Goal: Task Accomplishment & Management: Manage account settings

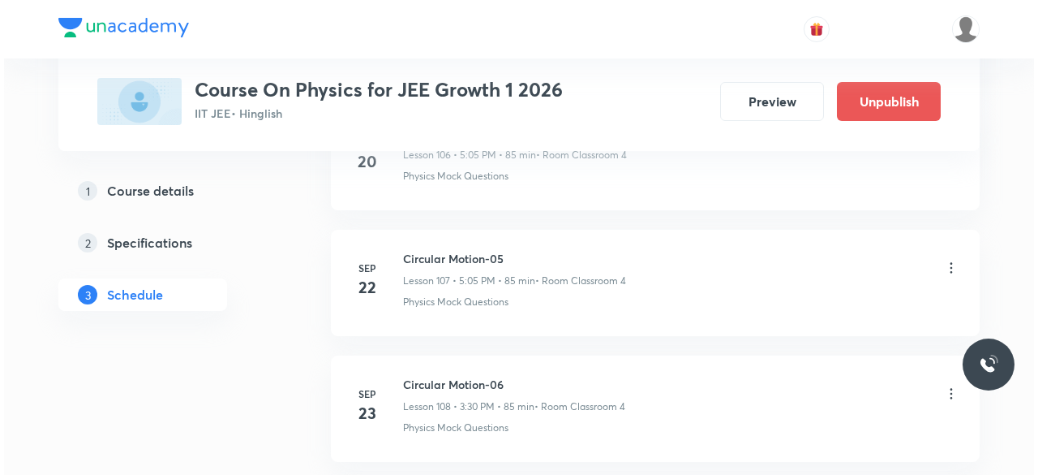
scroll to position [14844, 0]
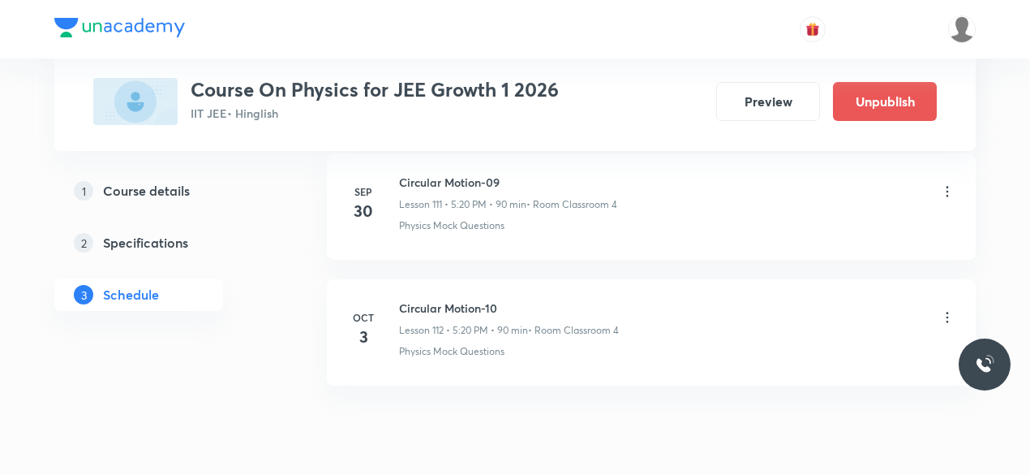
click at [949, 309] on icon at bounding box center [947, 317] width 16 height 16
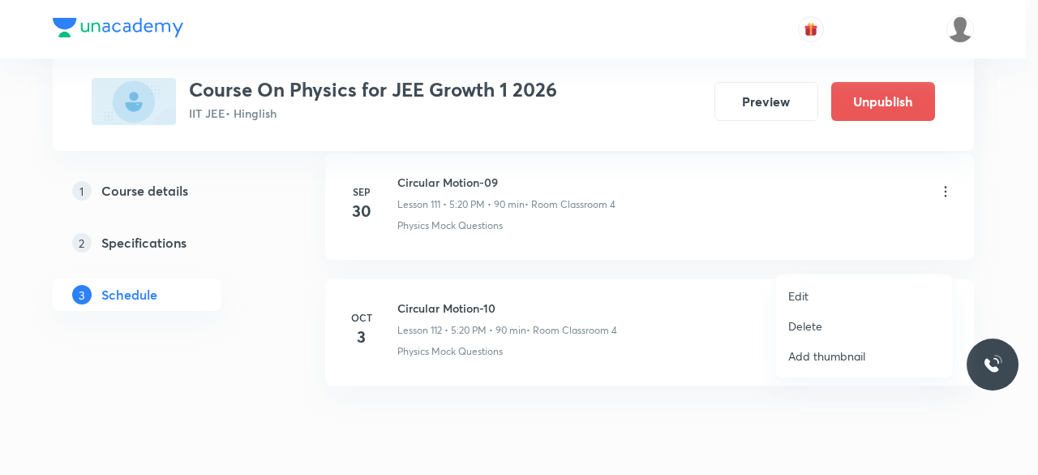
click at [801, 297] on p "Edit" at bounding box center [798, 295] width 20 height 17
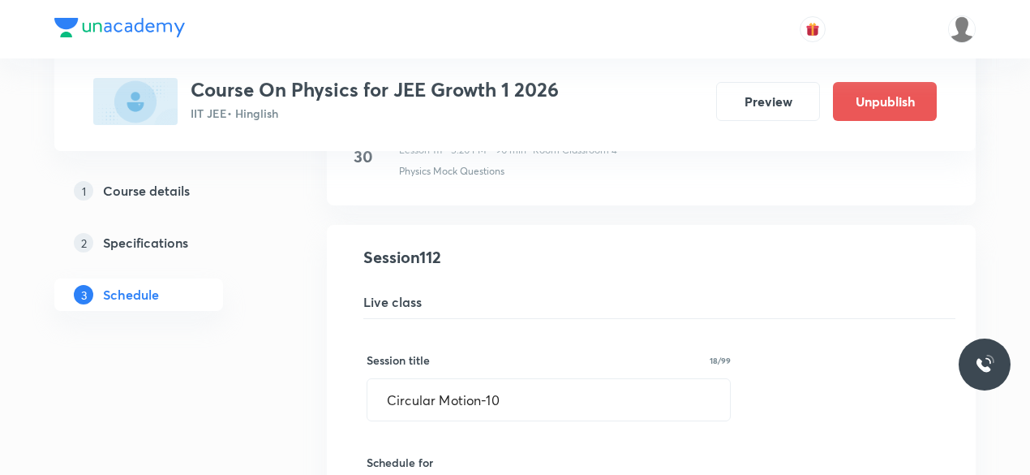
scroll to position [14061, 0]
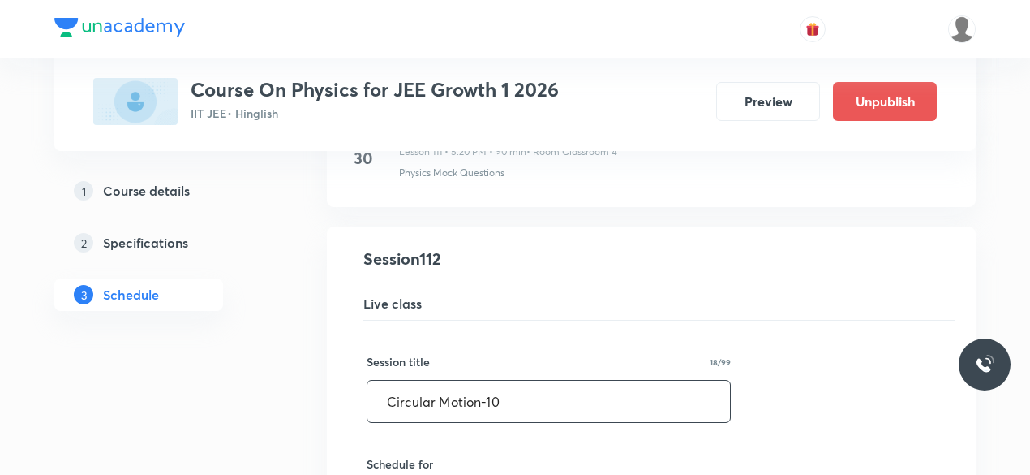
drag, startPoint x: 388, startPoint y: 337, endPoint x: 501, endPoint y: 336, distance: 113.6
click at [501, 380] on input "Circular Motion-10" at bounding box center [548, 400] width 363 height 41
paste input "entre of mass and [PERSON_NAME]"
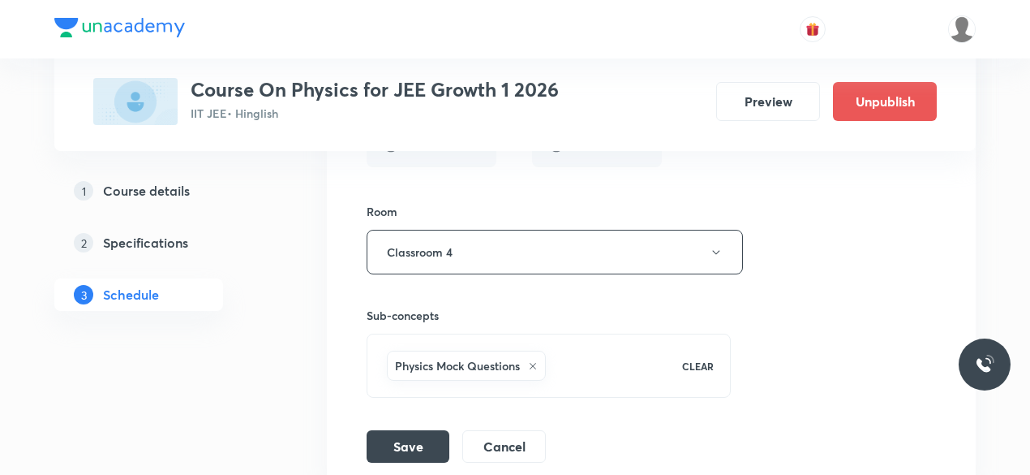
scroll to position [14721, 0]
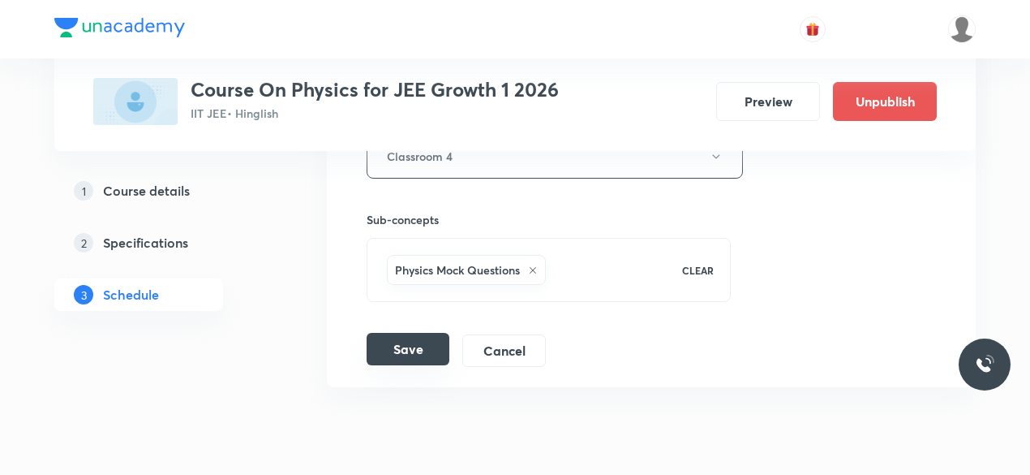
type input "Centre of mass and [PERSON_NAME]-01"
click at [420, 333] on button "Save" at bounding box center [408, 349] width 83 height 32
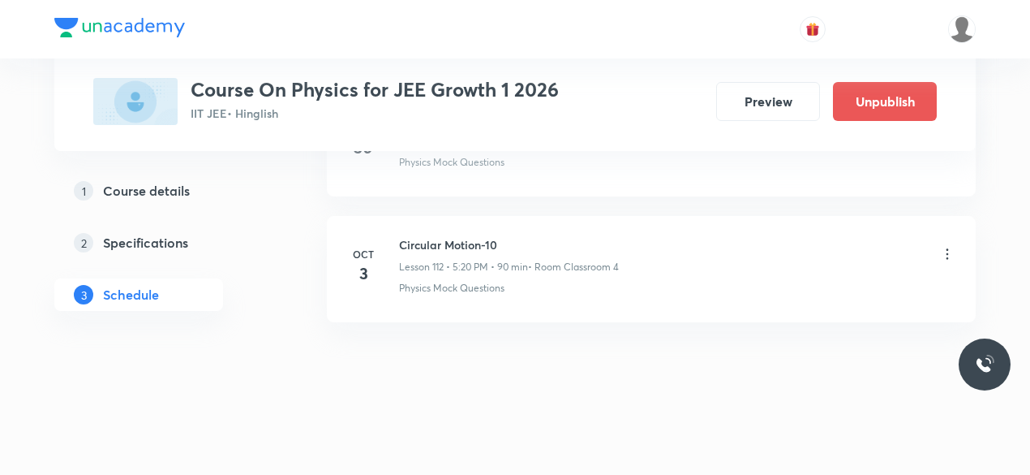
scroll to position [14101, 0]
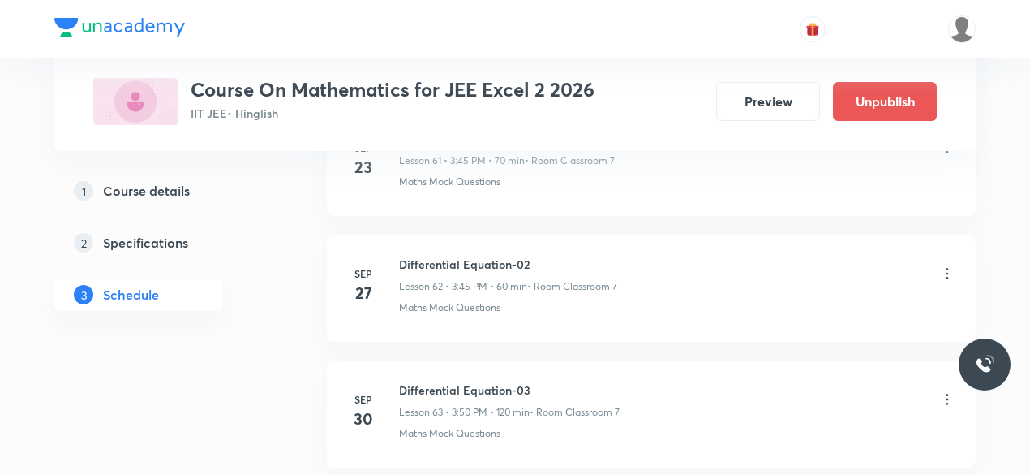
scroll to position [8835, 0]
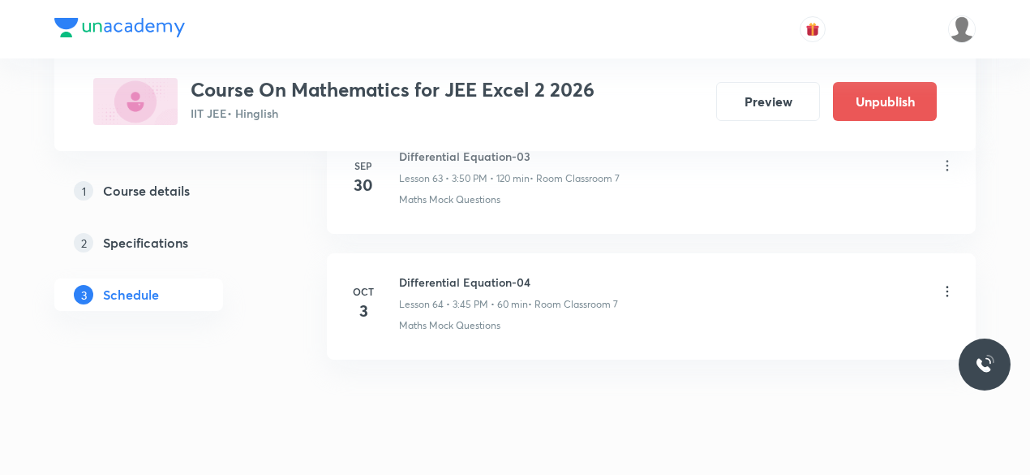
click at [949, 283] on icon at bounding box center [947, 291] width 16 height 16
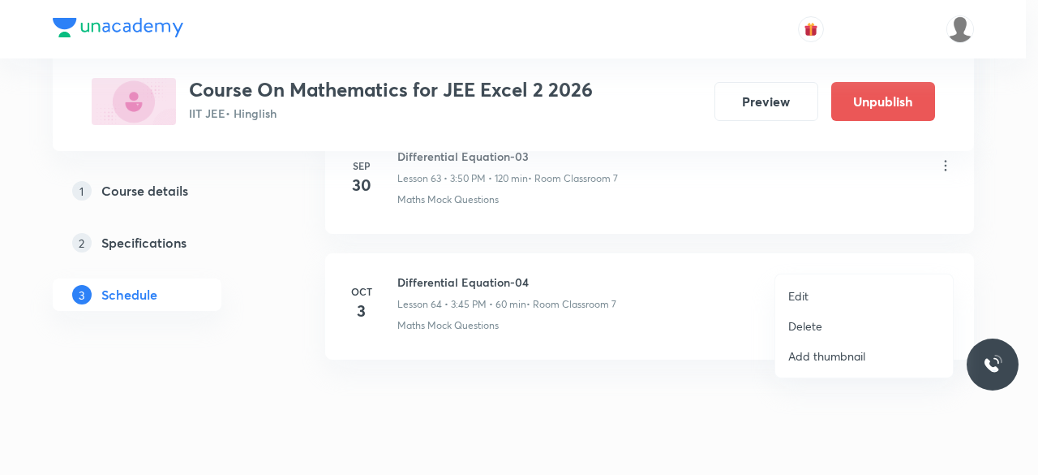
click at [797, 325] on p "Delete" at bounding box center [805, 325] width 34 height 17
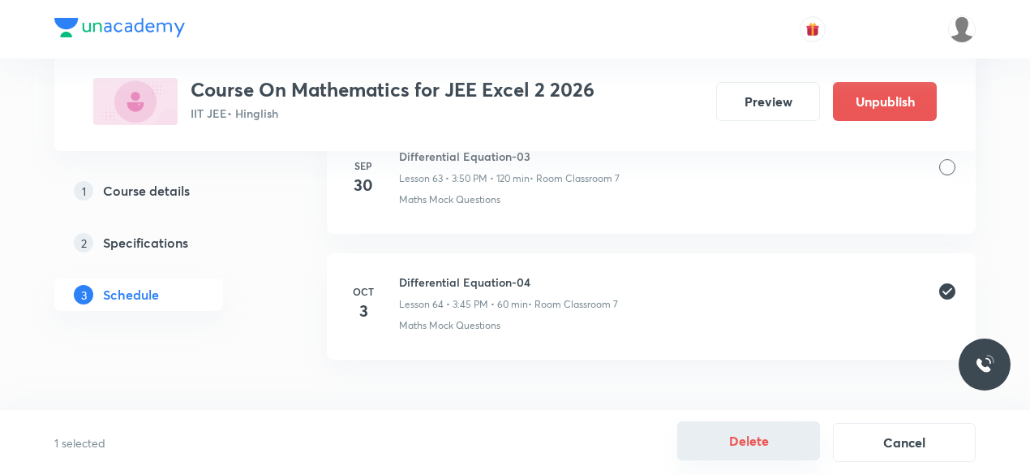
click at [753, 447] on button "Delete" at bounding box center [748, 440] width 143 height 39
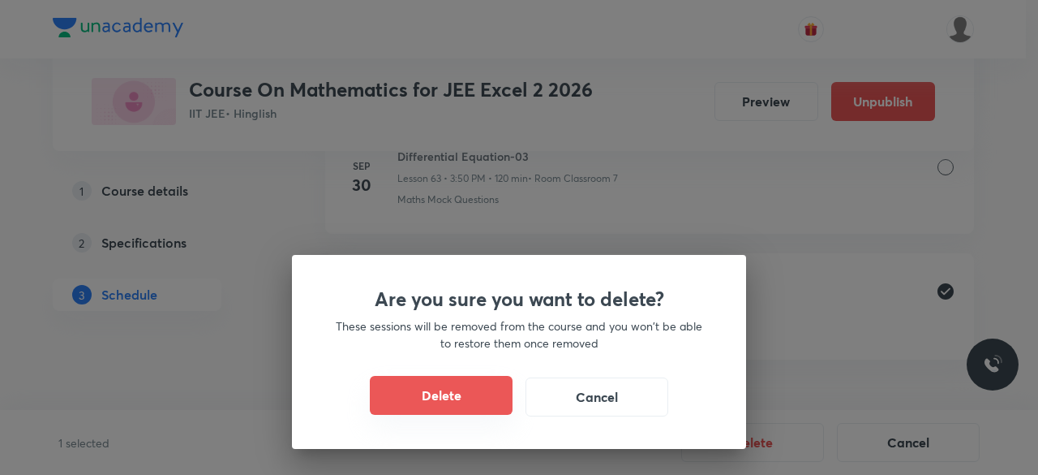
click at [415, 393] on button "Delete" at bounding box center [441, 395] width 143 height 39
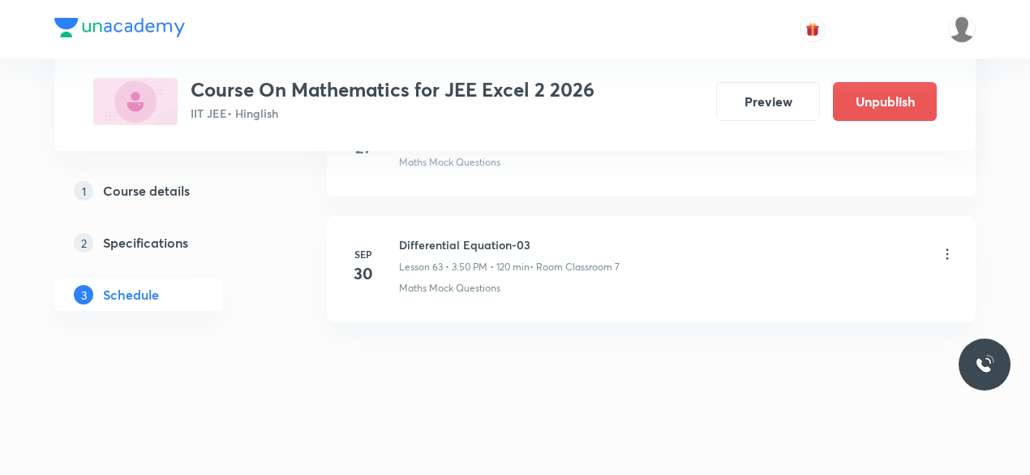
scroll to position [8710, 0]
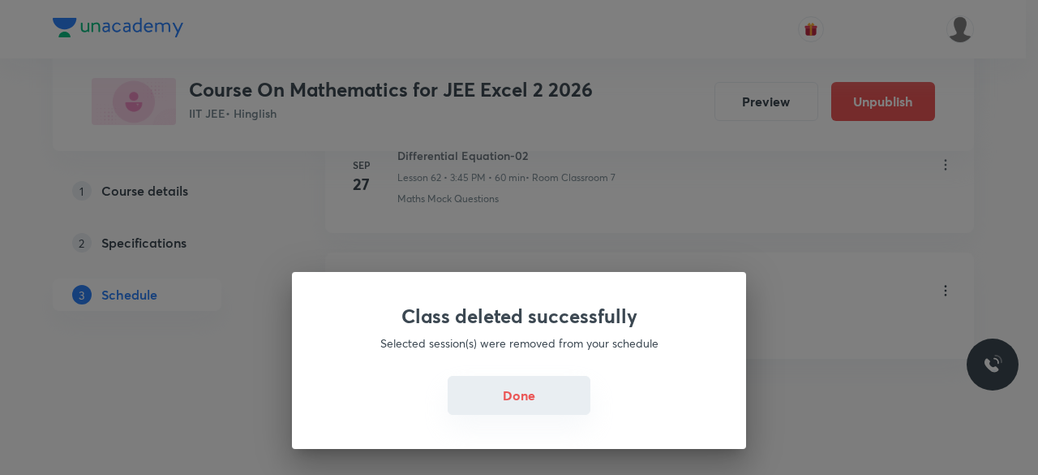
click at [524, 395] on button "Done" at bounding box center [519, 395] width 143 height 39
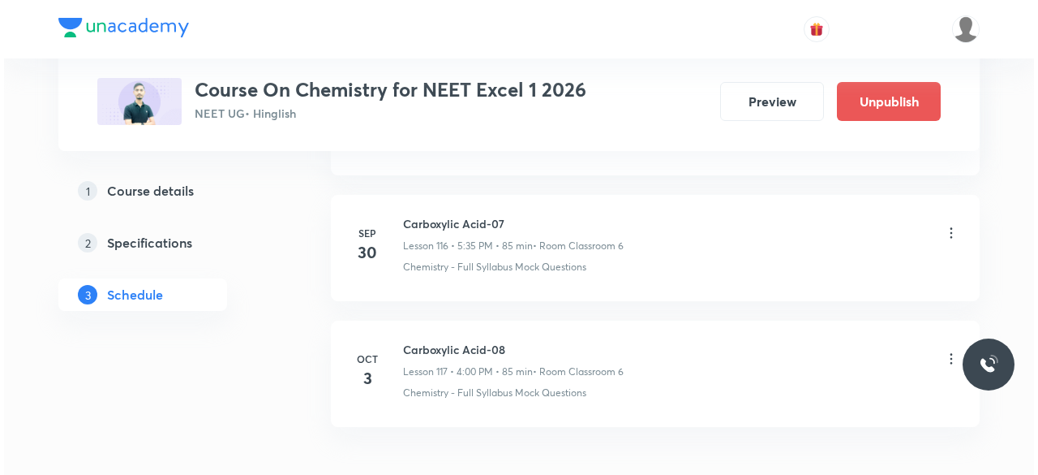
scroll to position [15470, 0]
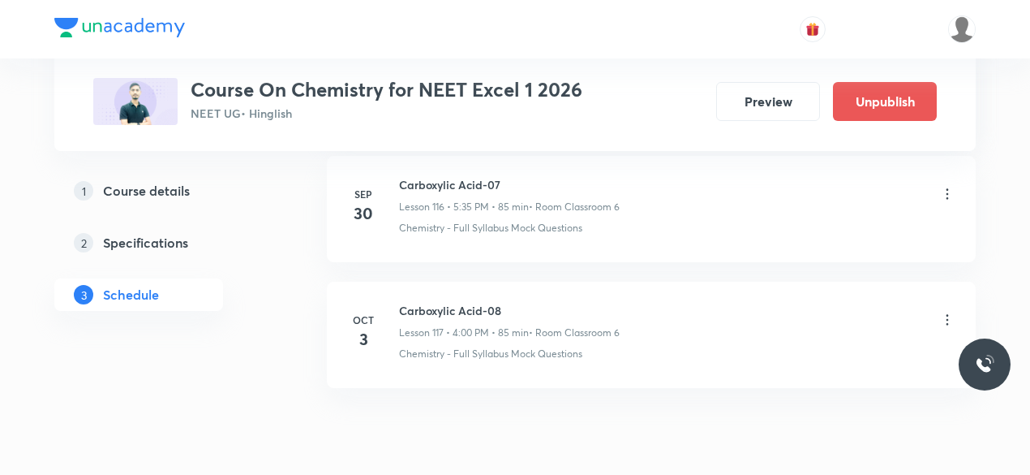
click at [947, 311] on icon at bounding box center [947, 319] width 16 height 16
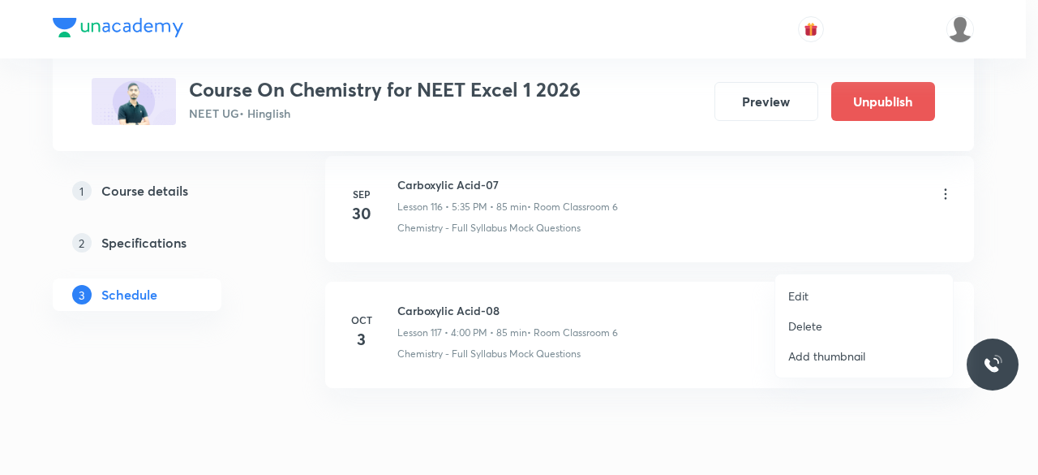
click at [793, 293] on p "Edit" at bounding box center [798, 295] width 20 height 17
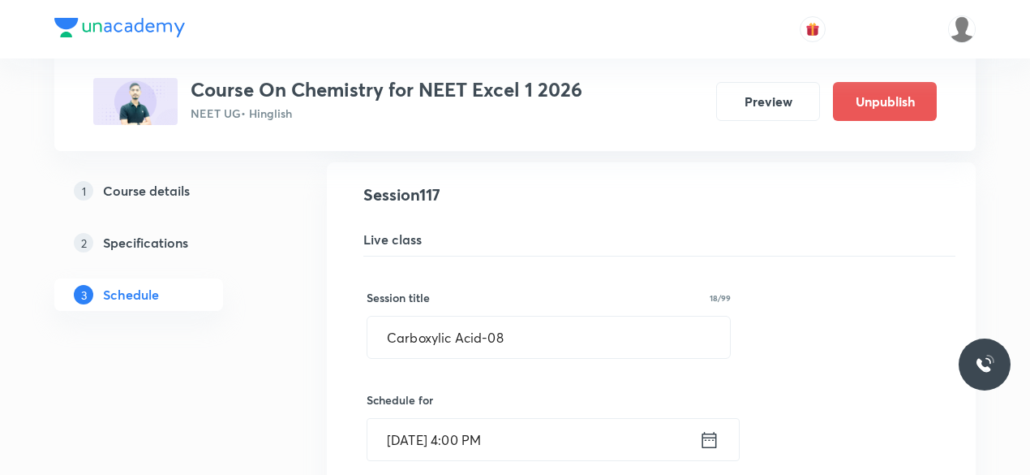
scroll to position [14750, 0]
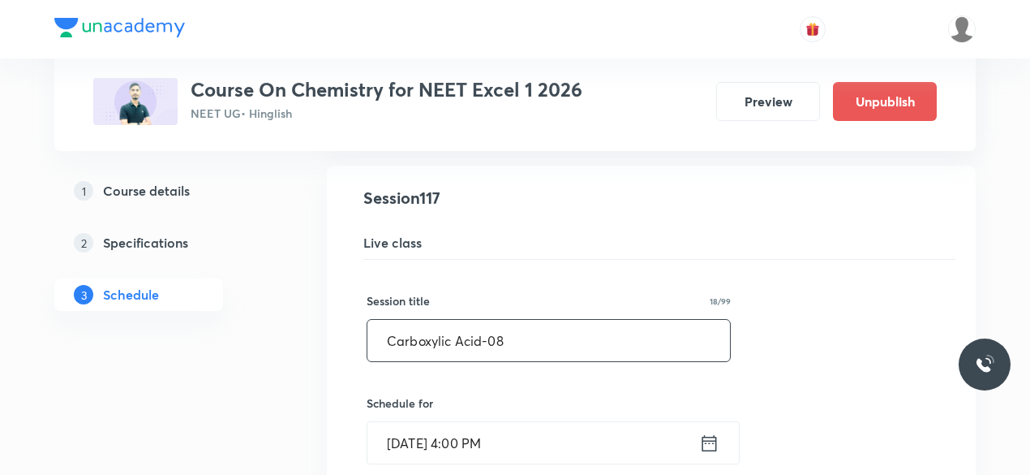
drag, startPoint x: 389, startPoint y: 277, endPoint x: 509, endPoint y: 277, distance: 120.1
click at [509, 320] on input "Carboxylic Acid-08" at bounding box center [548, 340] width 363 height 41
paste input "Amines"
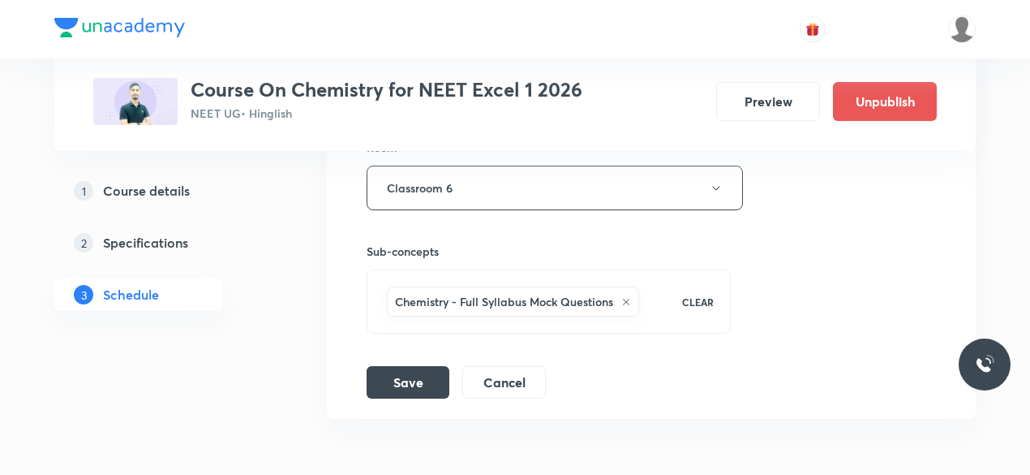
scroll to position [15319, 0]
type input "Amines-01"
click at [423, 363] on button "Save" at bounding box center [408, 379] width 83 height 32
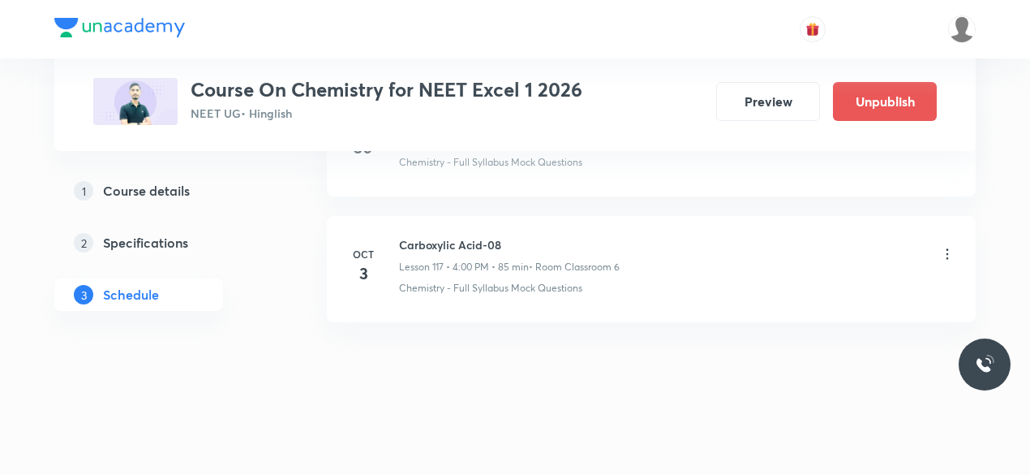
scroll to position [14727, 0]
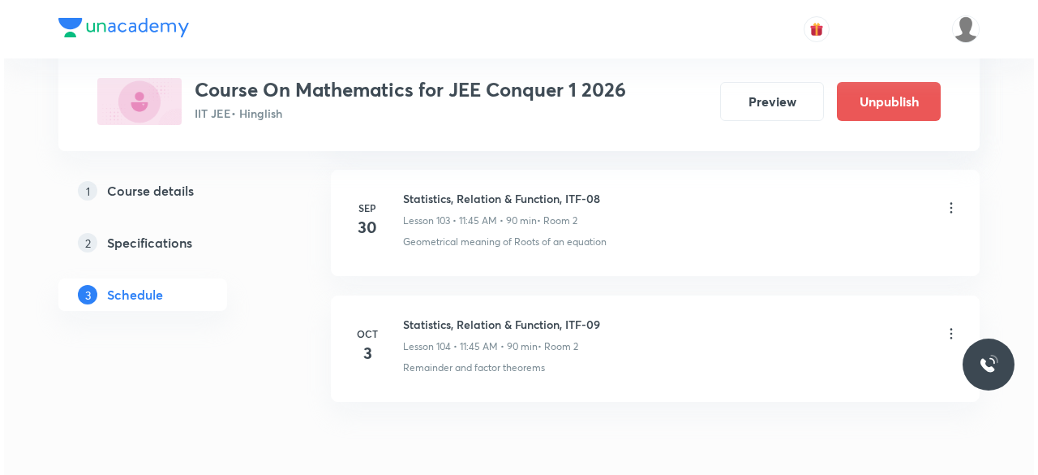
scroll to position [13971, 0]
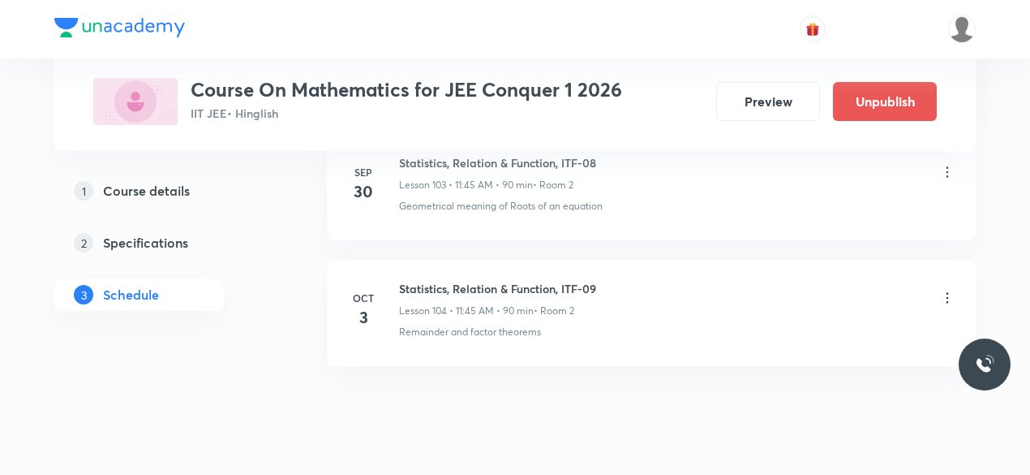
click at [944, 290] on icon at bounding box center [947, 298] width 16 height 16
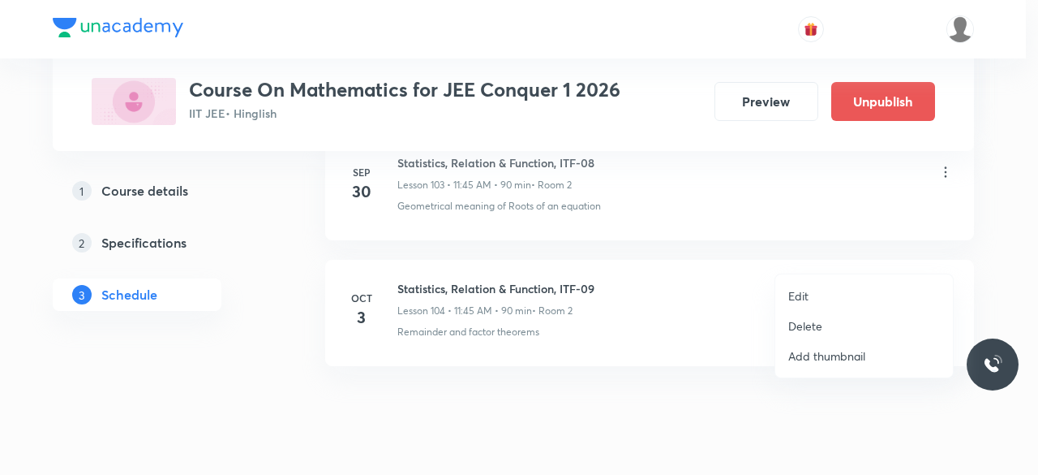
click at [806, 294] on p "Edit" at bounding box center [798, 295] width 20 height 17
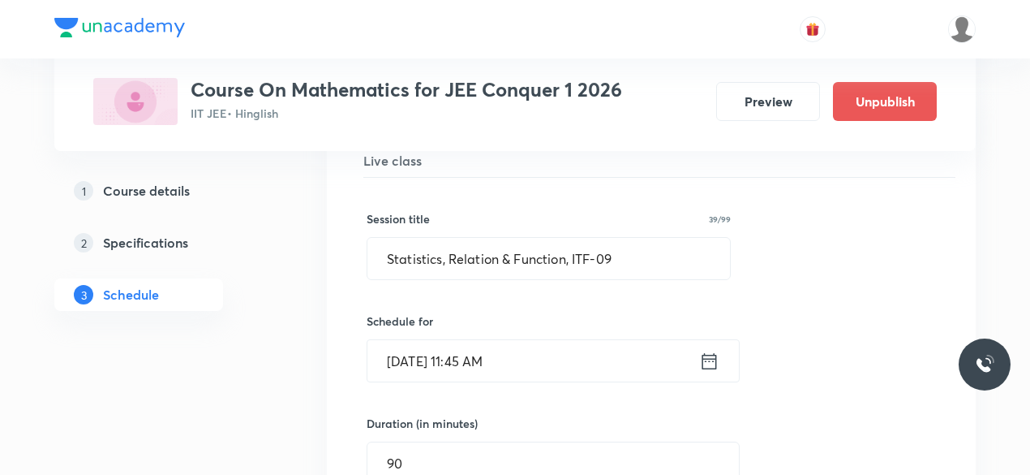
scroll to position [13319, 0]
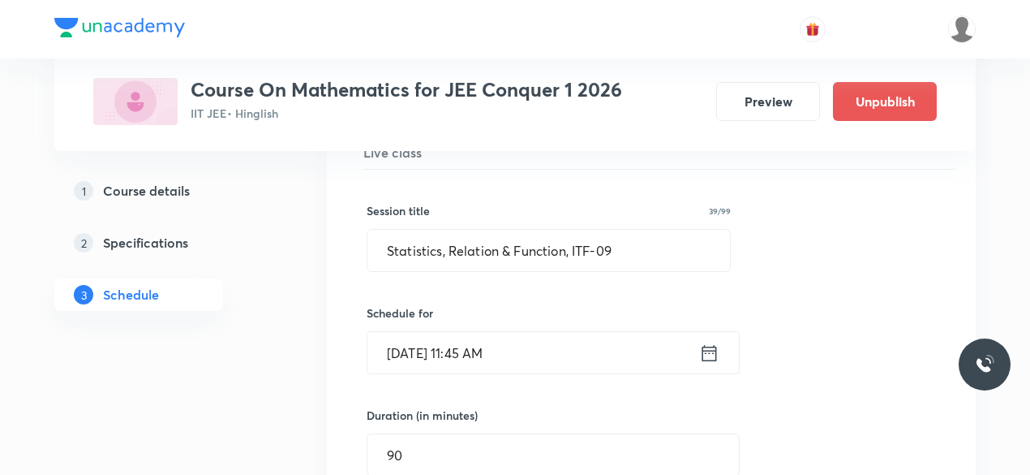
click at [711, 341] on icon at bounding box center [709, 352] width 20 height 23
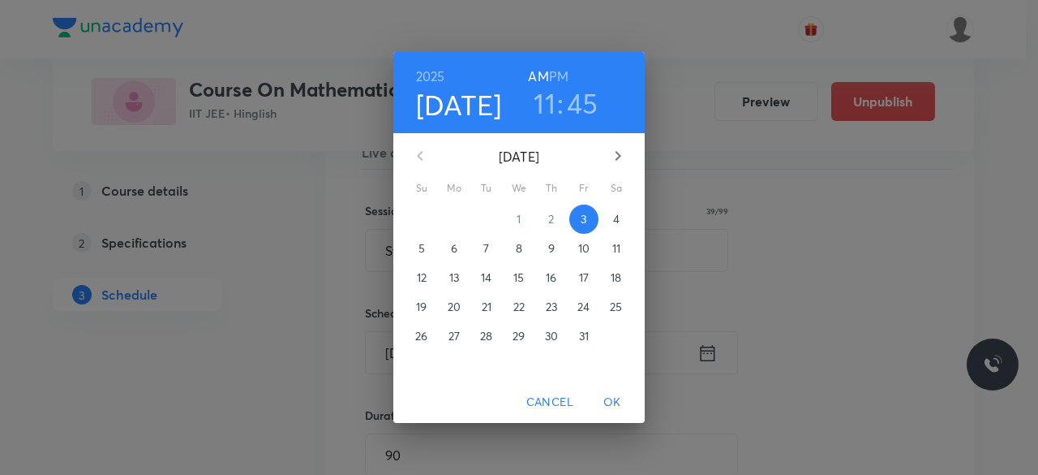
click at [549, 100] on h3 "11" at bounding box center [545, 103] width 22 height 34
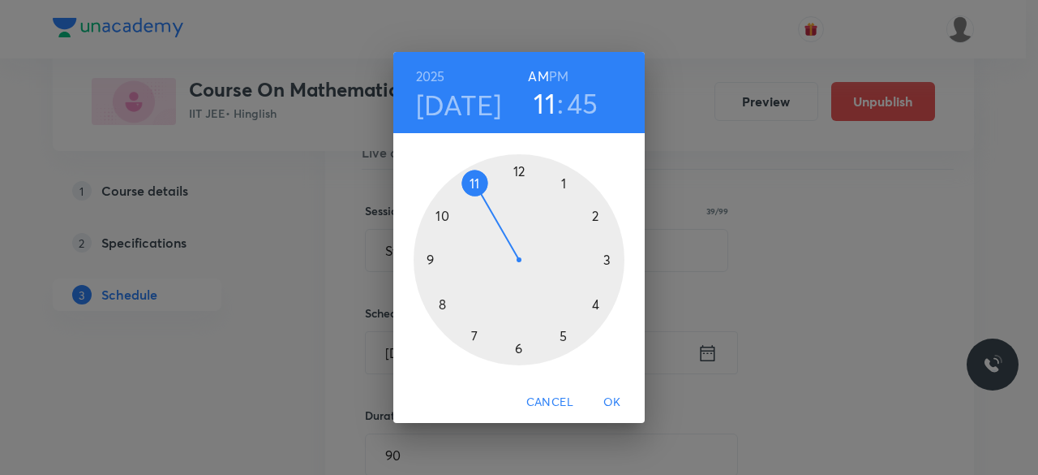
click at [518, 172] on div at bounding box center [519, 259] width 211 height 211
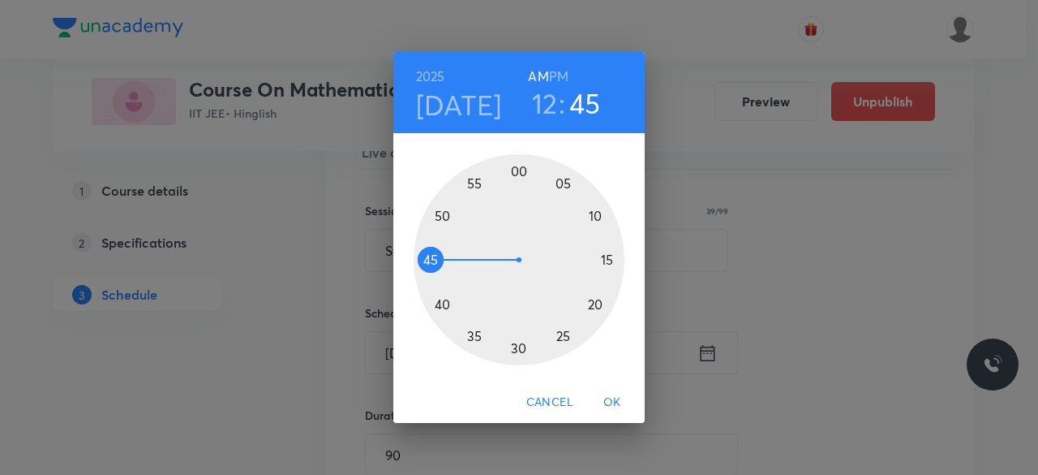
click at [518, 172] on div at bounding box center [519, 259] width 211 height 211
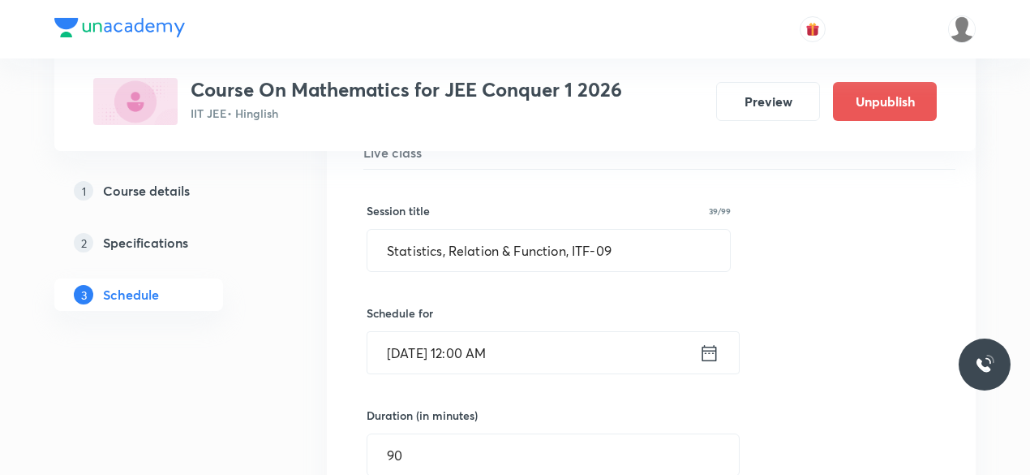
click at [707, 341] on icon at bounding box center [709, 352] width 20 height 23
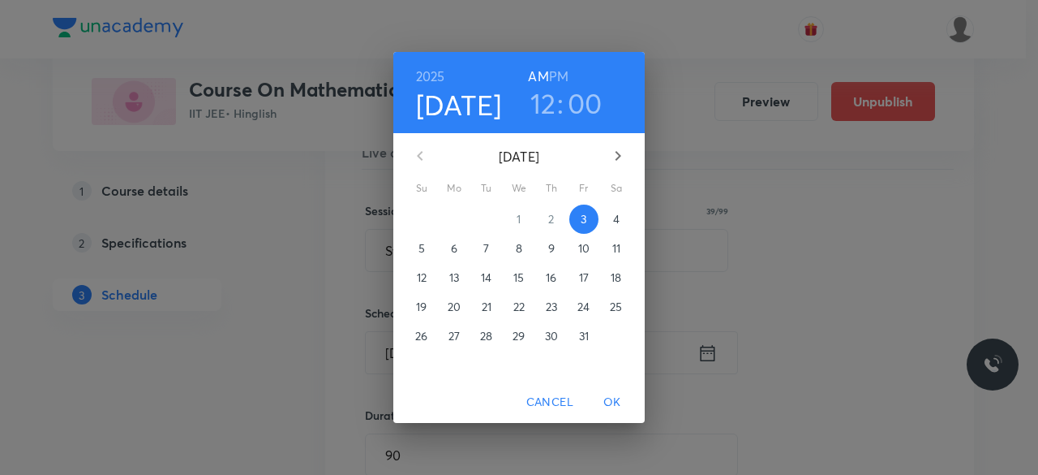
click at [556, 74] on h6 "PM" at bounding box center [558, 76] width 19 height 23
click at [615, 406] on span "OK" at bounding box center [612, 402] width 39 height 20
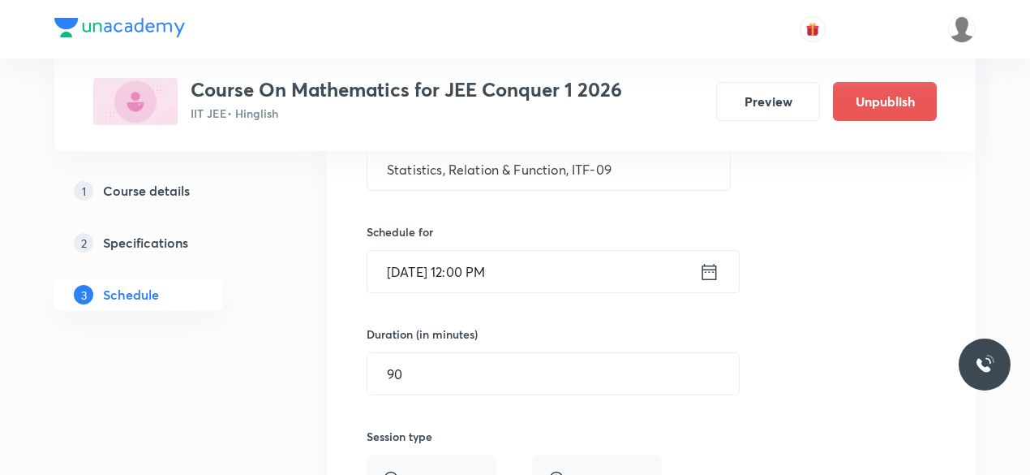
scroll to position [13418, 0]
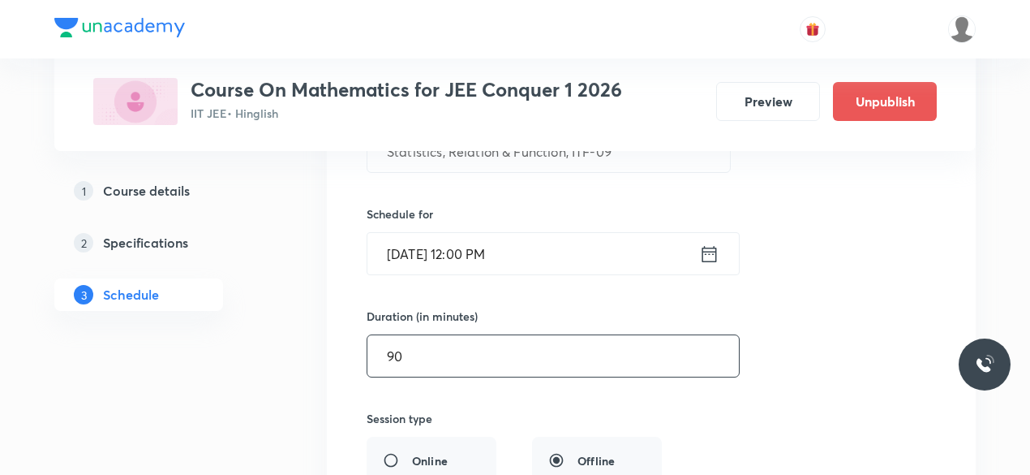
click at [425, 335] on input "90" at bounding box center [553, 355] width 372 height 41
type input "9"
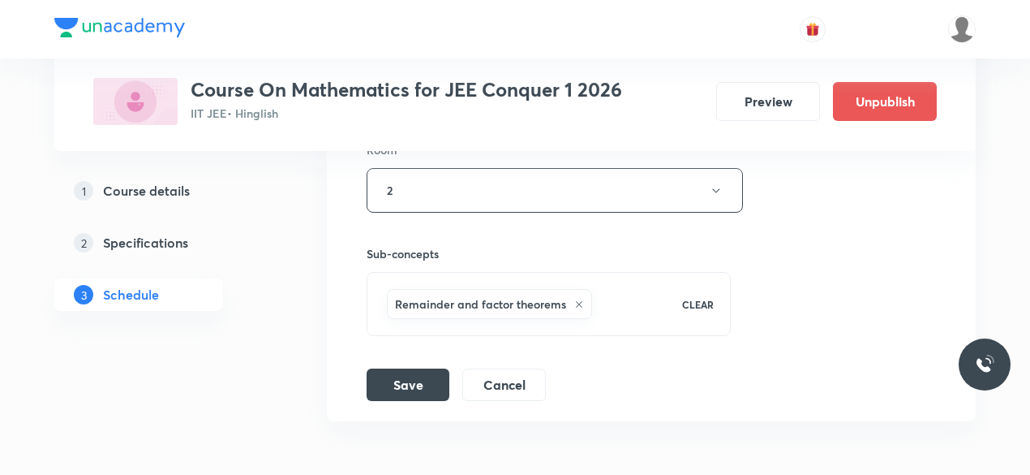
scroll to position [13809, 0]
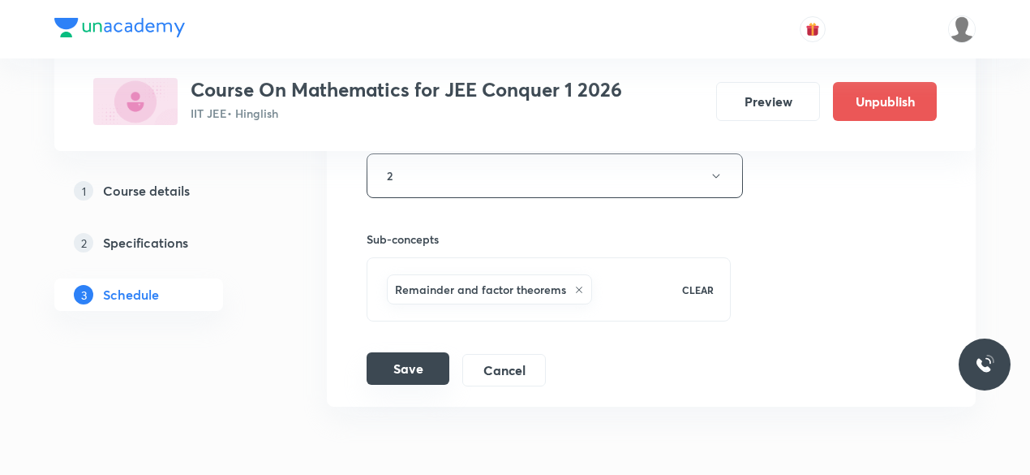
type input "75"
click at [419, 352] on button "Save" at bounding box center [408, 368] width 83 height 32
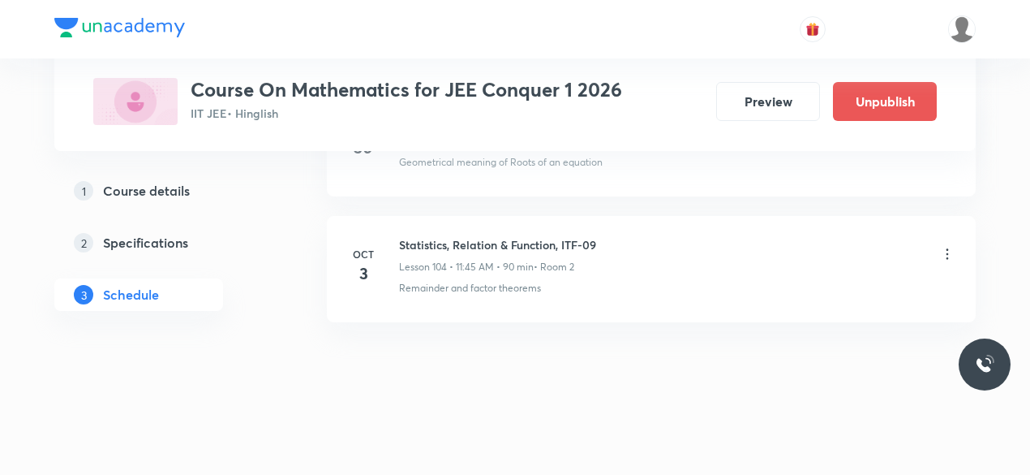
scroll to position [13228, 0]
